Goal: Task Accomplishment & Management: Manage account settings

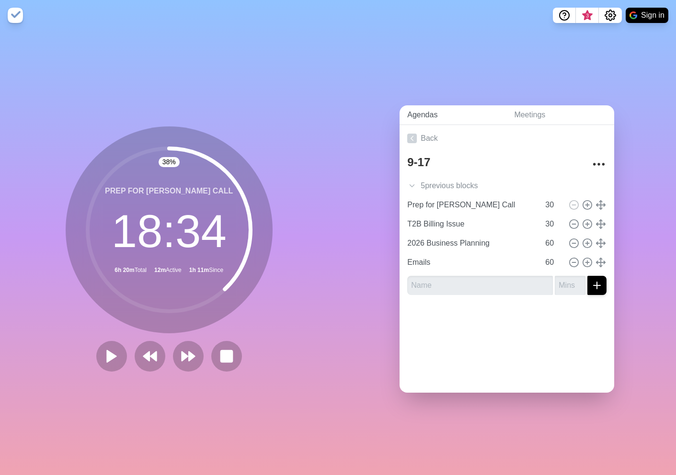
click at [425, 118] on link "Agendas" at bounding box center [453, 115] width 107 height 20
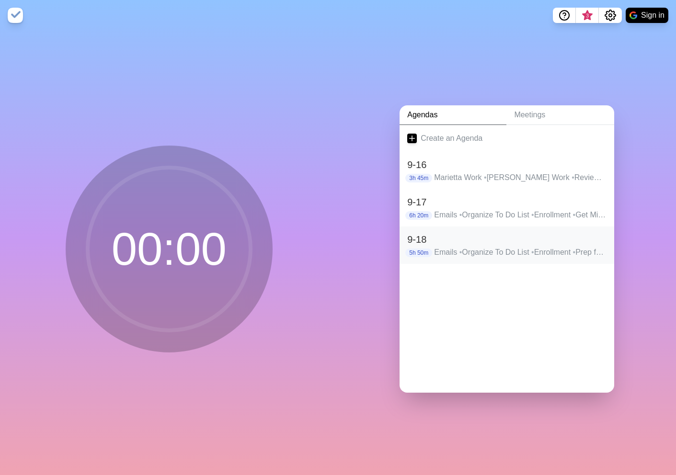
click at [439, 241] on h2 "9-18" at bounding box center [506, 239] width 199 height 14
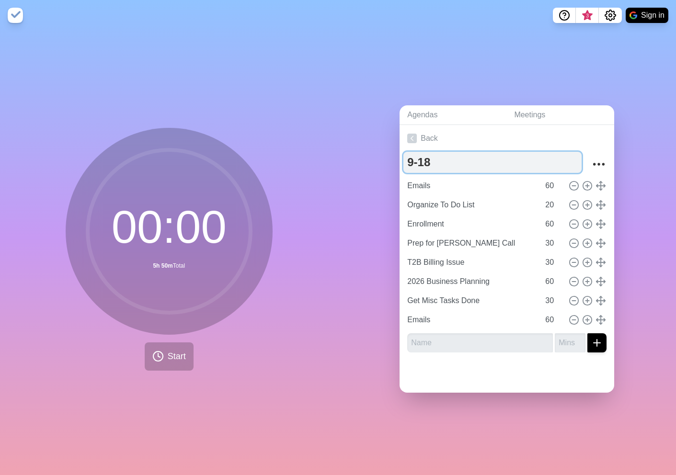
drag, startPoint x: 434, startPoint y: 165, endPoint x: 424, endPoint y: 165, distance: 10.1
click at [424, 165] on textarea "9-18" at bounding box center [493, 162] width 178 height 21
type textarea "9-18"
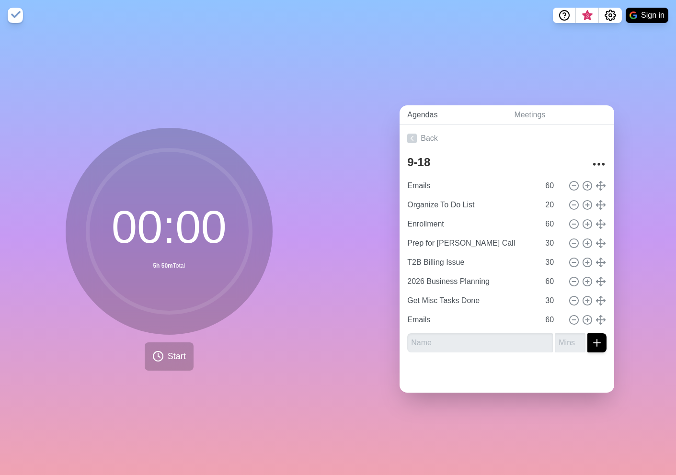
click at [426, 115] on link "Agendas" at bounding box center [453, 115] width 107 height 20
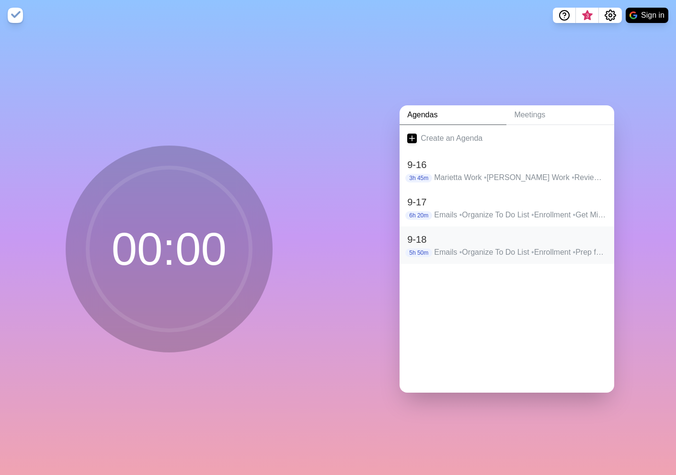
click at [425, 241] on h2 "9-18" at bounding box center [506, 239] width 199 height 14
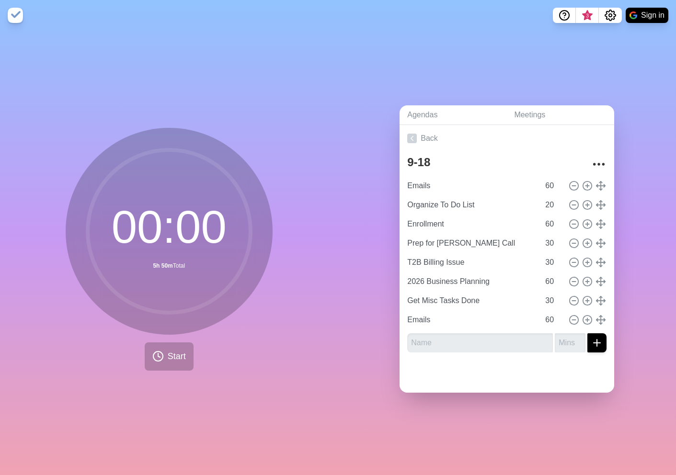
click at [425, 241] on input "Prep for [PERSON_NAME] Call" at bounding box center [472, 243] width 136 height 19
click at [588, 163] on div at bounding box center [596, 164] width 21 height 19
click at [601, 163] on icon "More" at bounding box center [598, 164] width 15 height 15
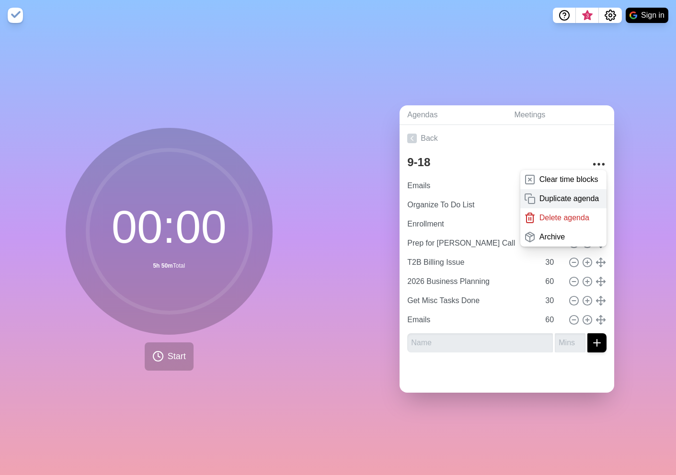
click at [560, 203] on p "Duplicate agenda" at bounding box center [570, 199] width 60 height 12
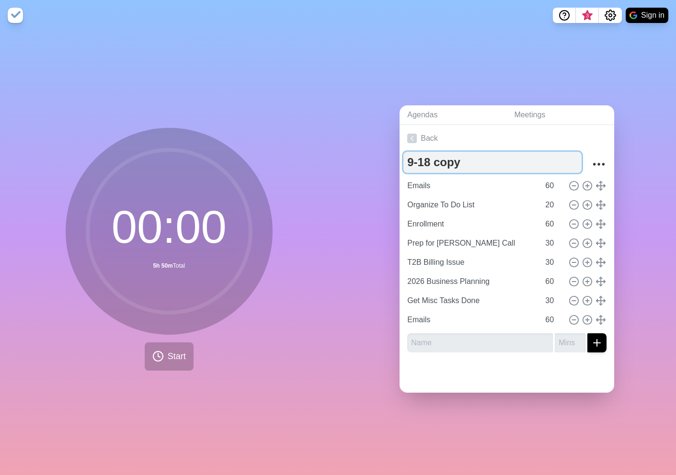
click at [461, 161] on textarea "9-18 copy" at bounding box center [493, 162] width 178 height 21
drag, startPoint x: 462, startPoint y: 164, endPoint x: 428, endPoint y: 164, distance: 33.6
click at [428, 164] on textarea "9-18 copy" at bounding box center [493, 162] width 178 height 21
type textarea "9-19"
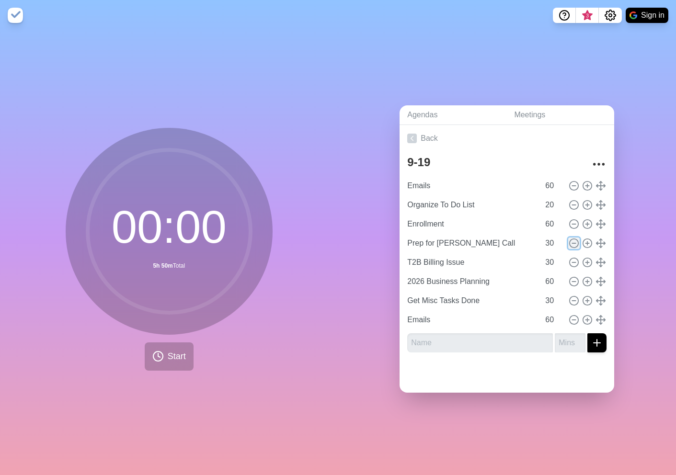
click at [575, 244] on icon at bounding box center [574, 243] width 11 height 11
type input "T2B Billing Issue"
type input "2026 Business Planning"
type input "60"
type input "Get Misc Tasks Done"
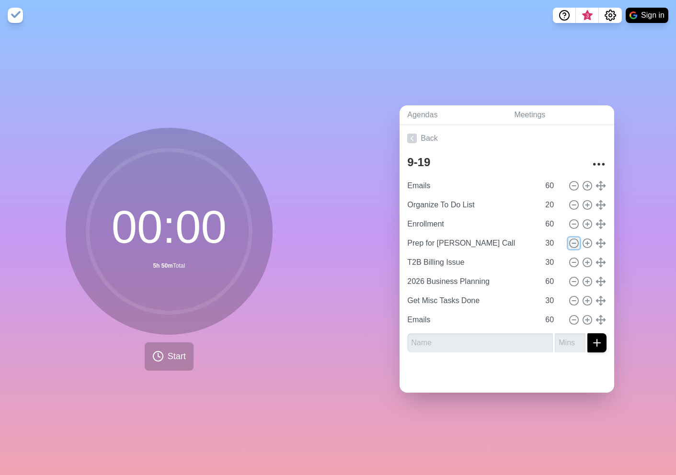
type input "30"
type input "Emails"
type input "60"
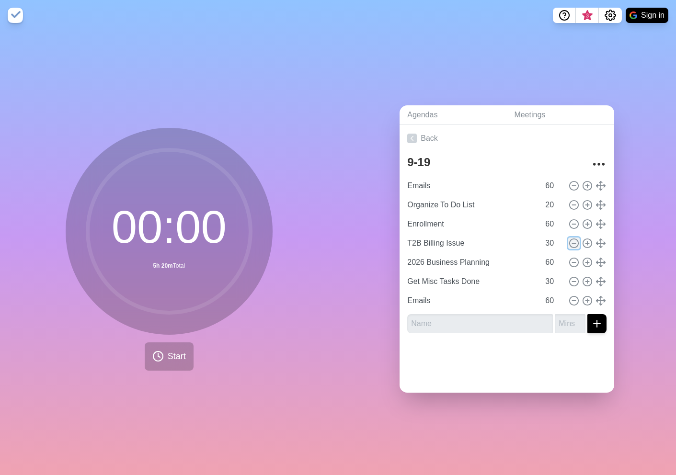
click at [575, 244] on icon at bounding box center [574, 243] width 11 height 11
type input "2026 Business Planning"
type input "60"
type input "Get Misc Tasks Done"
type input "30"
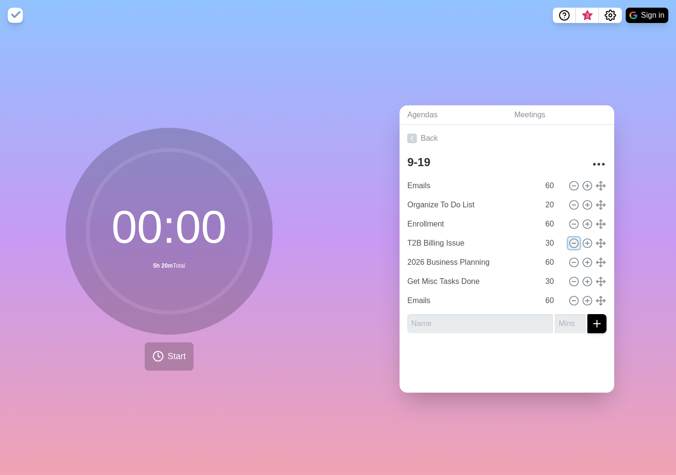
type input "Emails"
type input "60"
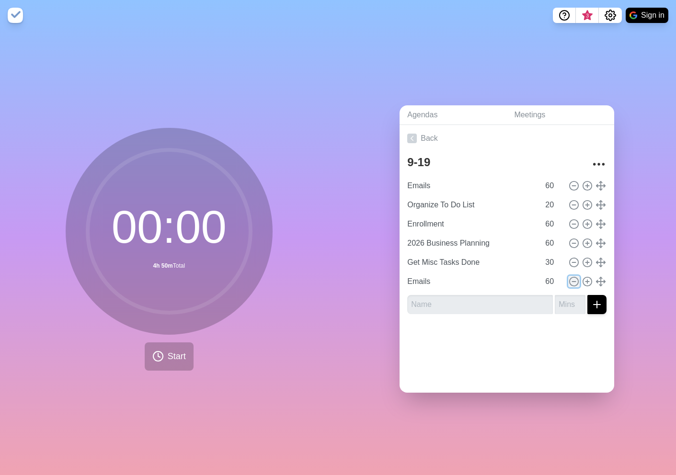
click at [574, 282] on icon at bounding box center [574, 282] width 11 height 11
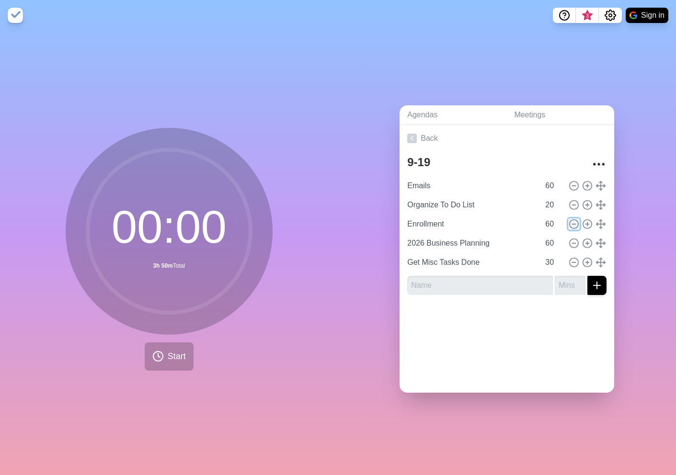
click at [573, 224] on line at bounding box center [574, 224] width 3 height 0
type input "2026 Business Planning"
type input "Get Misc Tasks Done"
type input "30"
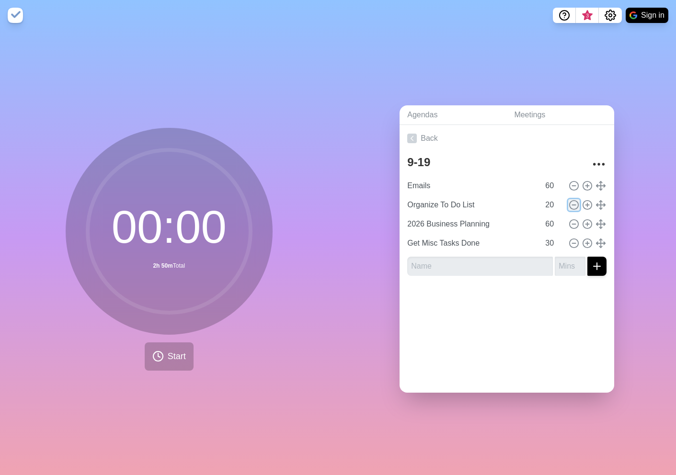
click at [575, 208] on icon at bounding box center [574, 205] width 11 height 11
type input "2026 Business Planning"
type input "60"
type input "Get Misc Tasks Done"
type input "30"
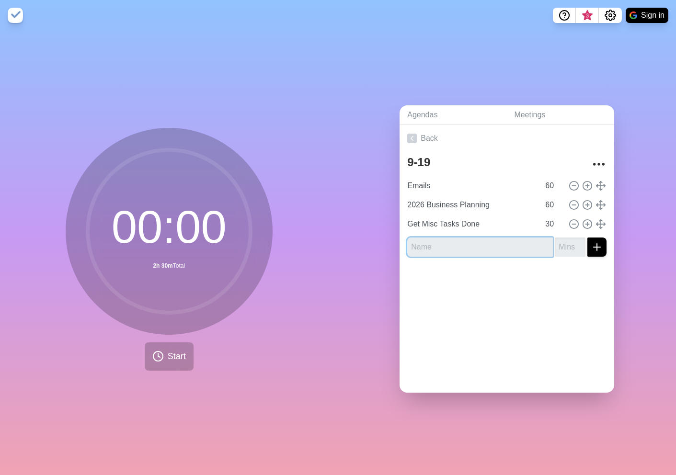
click at [475, 246] on input "text" at bounding box center [480, 247] width 146 height 19
type input "G"
type input "Next Week Planning"
click at [575, 187] on icon at bounding box center [574, 186] width 11 height 11
type input "2026 Business Planning"
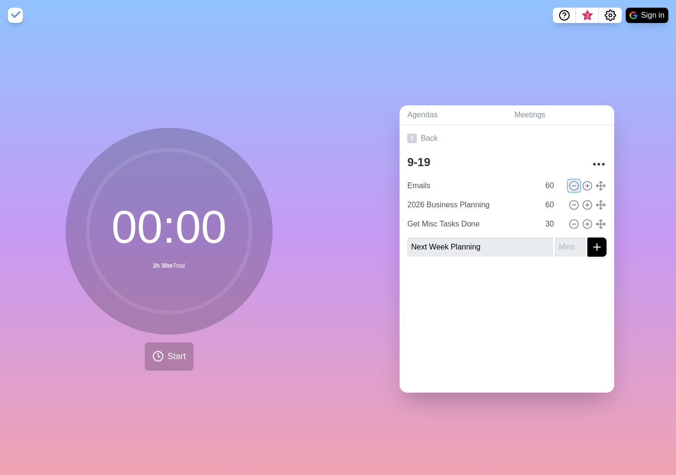
type input "Get Misc Tasks Done"
type input "30"
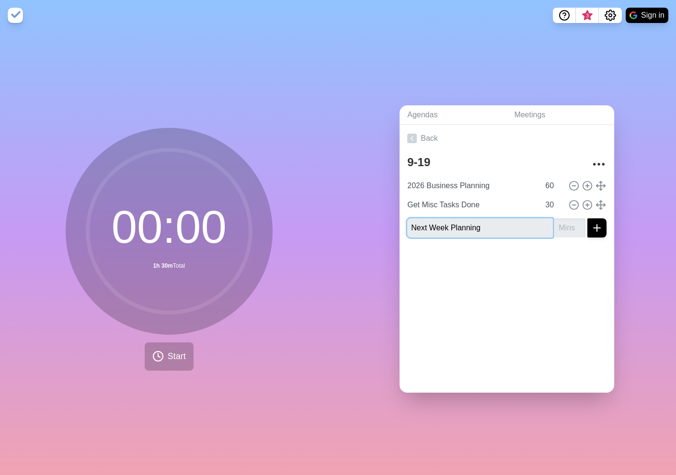
click at [505, 232] on input "Next Week Planning" at bounding box center [480, 228] width 146 height 19
click at [569, 229] on input "number" at bounding box center [570, 228] width 31 height 19
type input "30"
click at [588, 219] on button "submit" at bounding box center [597, 228] width 19 height 19
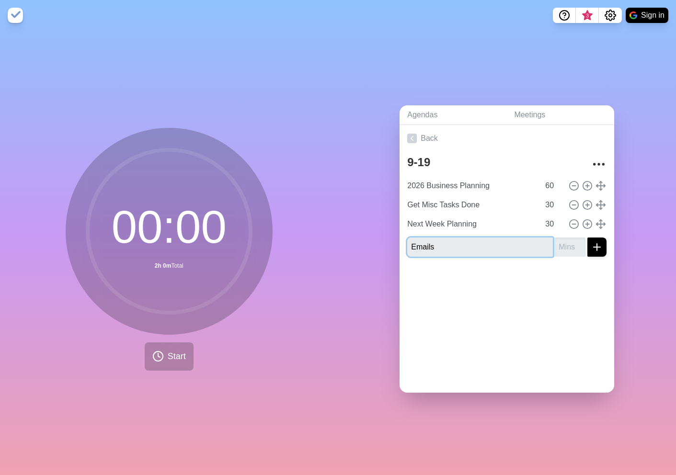
type input "Emails"
click at [572, 244] on input "number" at bounding box center [570, 247] width 31 height 19
type input "30"
click at [588, 238] on button "submit" at bounding box center [597, 247] width 19 height 19
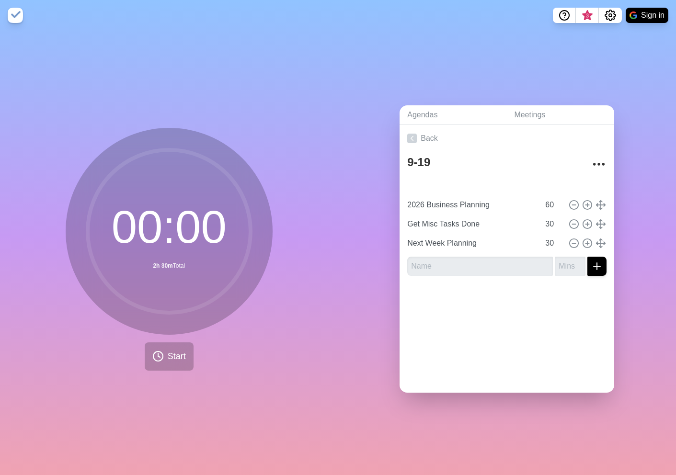
type input "Emails"
type input "30"
type input "2026 Business Planning"
type input "60"
type input "Get Misc Tasks Done"
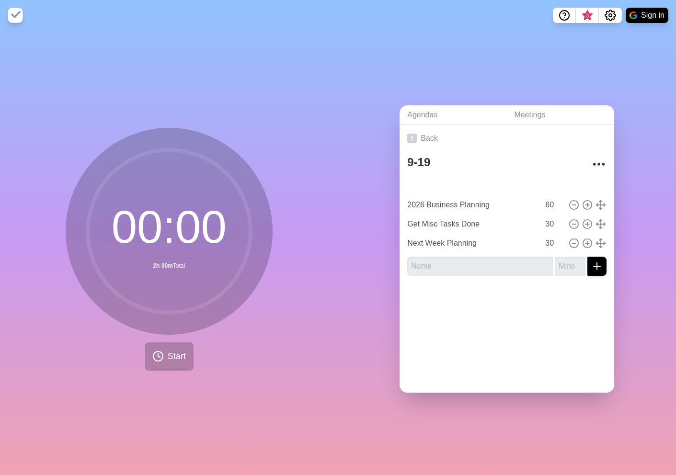
type input "Next Week Planning"
type input "Get Misc Tasks Done"
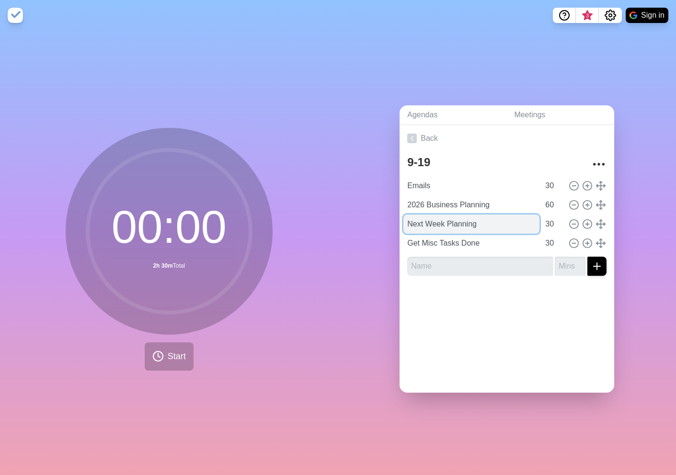
click at [445, 222] on input "Next Week Planning" at bounding box center [472, 224] width 136 height 19
drag, startPoint x: 485, startPoint y: 223, endPoint x: 397, endPoint y: 220, distance: 87.7
click at [397, 220] on div "Agendas Meetings Back 9-19 Emails 30 2026 Business Planning 60 Next Week\\ Plan…" at bounding box center [507, 253] width 338 height 445
type input "Weekly Prep"
